Goal: Task Accomplishment & Management: Manage account settings

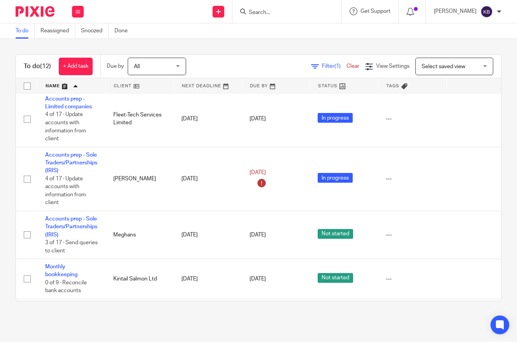
scroll to position [78, 0]
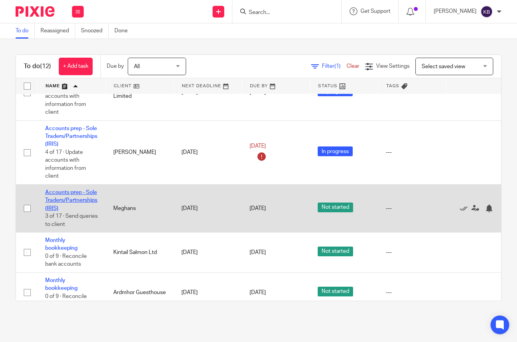
click at [69, 197] on link "Accounts prep - Sole Traders/Partnerships (IRIS)" at bounding box center [71, 200] width 52 height 21
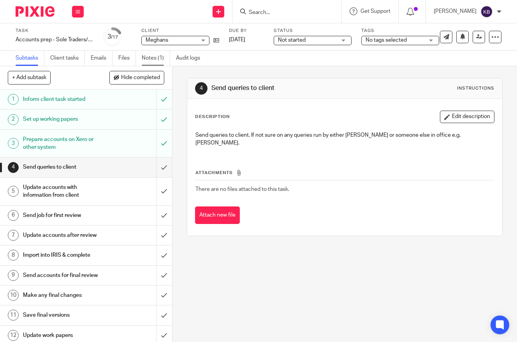
click at [163, 58] on link "Notes (1)" at bounding box center [156, 58] width 28 height 15
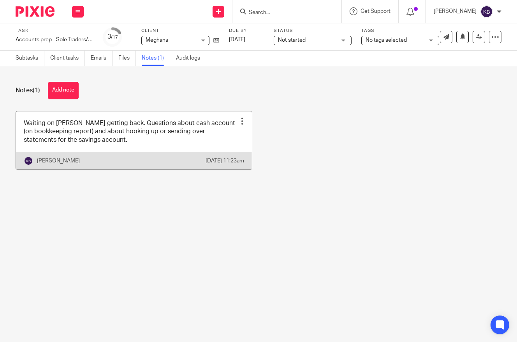
click at [115, 146] on link at bounding box center [134, 140] width 236 height 58
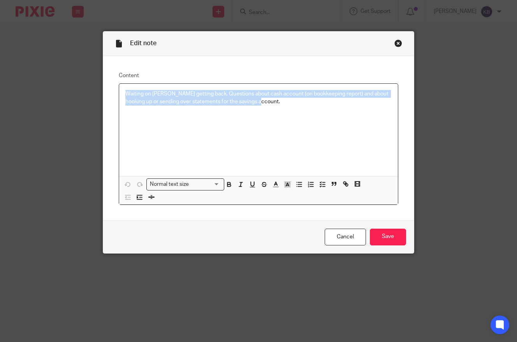
drag, startPoint x: 217, startPoint y: 101, endPoint x: 128, endPoint y: 95, distance: 89.4
click at [108, 94] on div "Content Waiting on Meghan getting back. Questions about cash account (on bookke…" at bounding box center [258, 138] width 311 height 164
copy p "Waiting on Meghan getting back. Questions about cash account (on bookkeeping re…"
click at [401, 42] on div "Close this dialog window" at bounding box center [399, 43] width 8 height 8
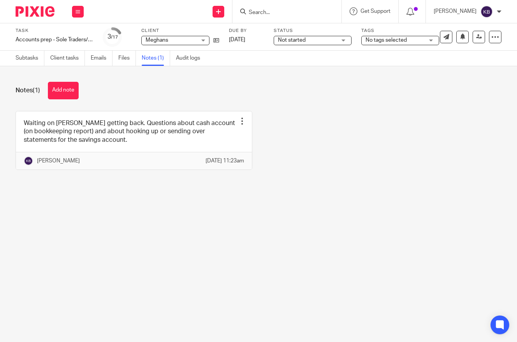
click at [26, 16] on img at bounding box center [35, 11] width 39 height 11
